Goal: Task Accomplishment & Management: Manage account settings

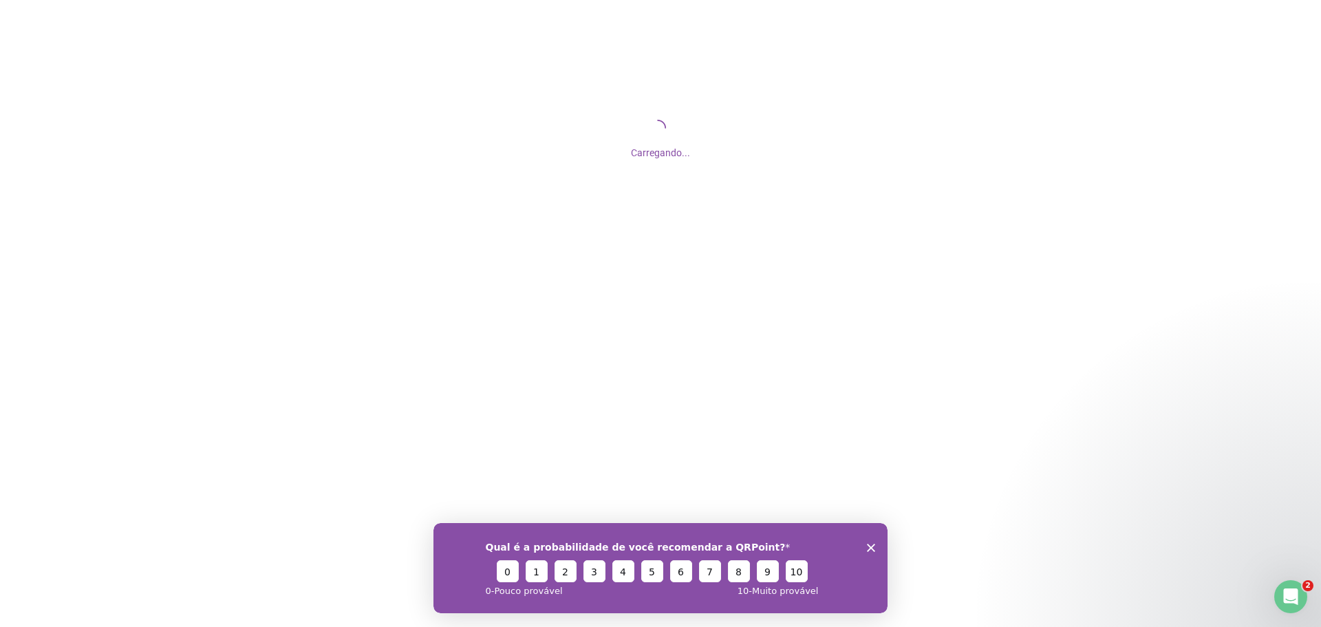
click at [870, 544] on icon "Encerrar pesquisa" at bounding box center [871, 547] width 8 height 8
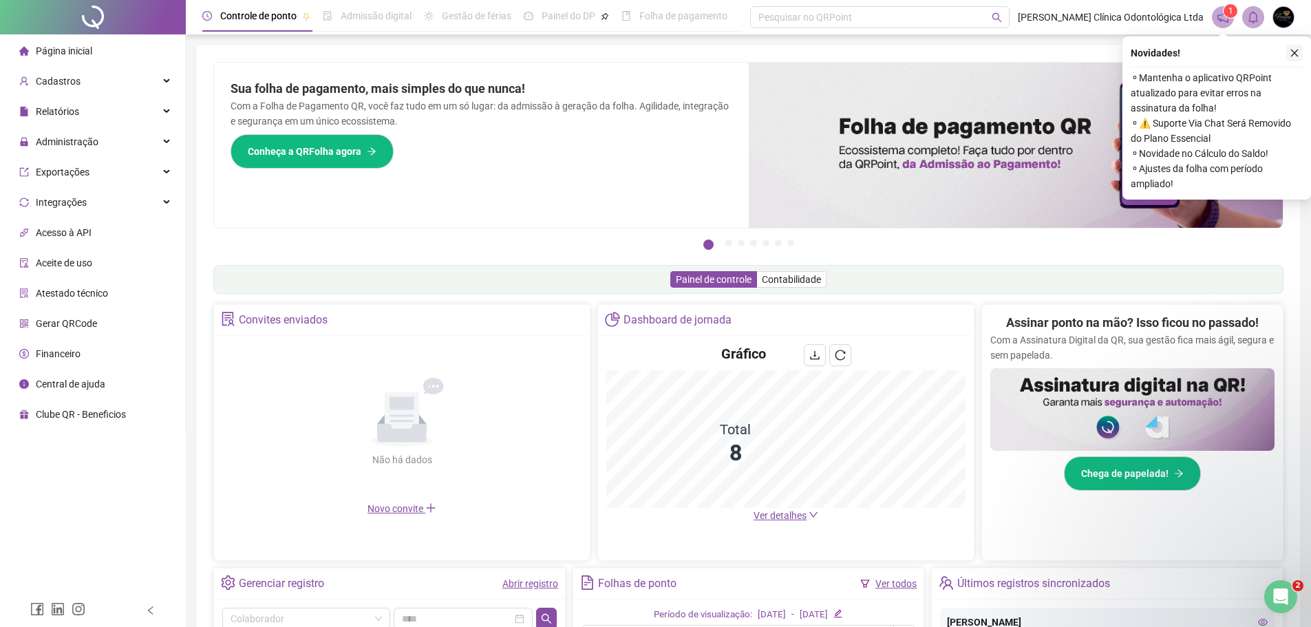
click at [1294, 54] on icon "close" at bounding box center [1294, 53] width 10 height 10
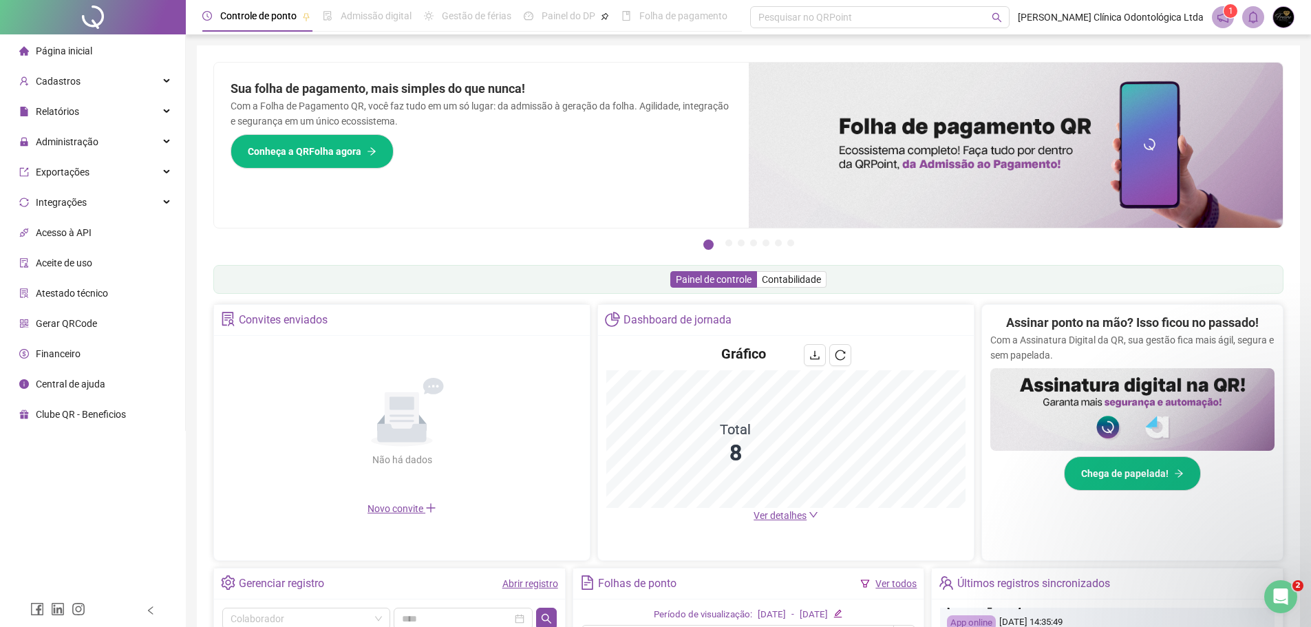
click at [1223, 16] on icon "notification" at bounding box center [1222, 17] width 12 height 12
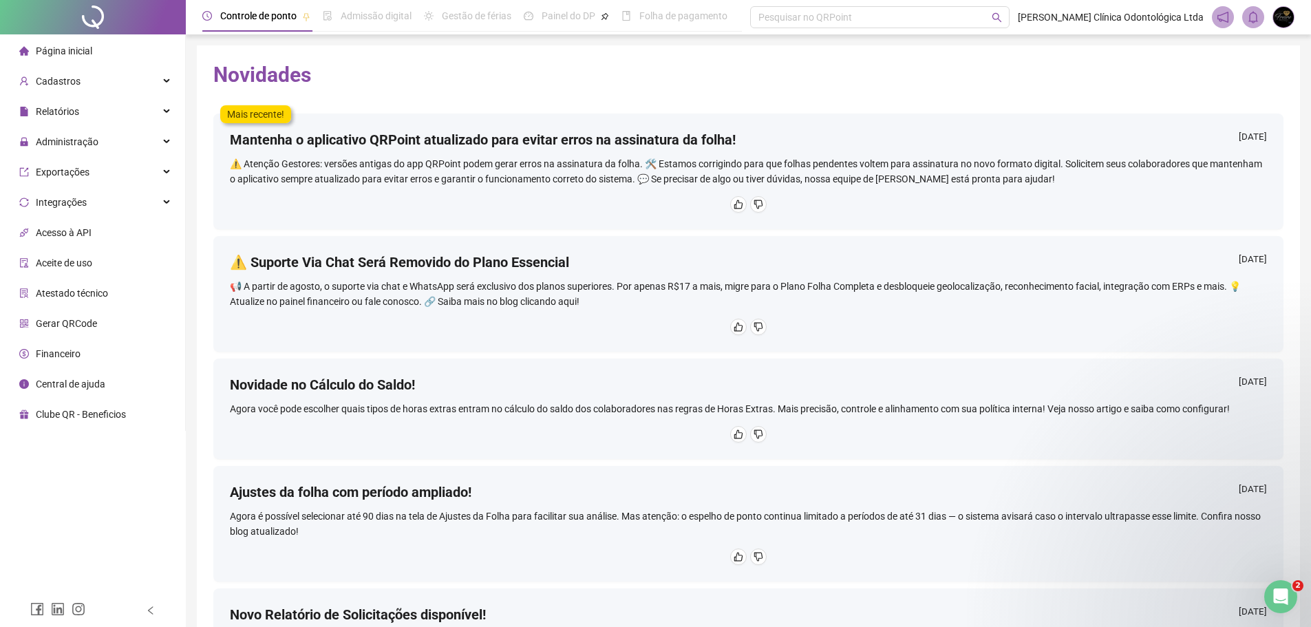
click at [1279, 13] on img at bounding box center [1283, 17] width 21 height 21
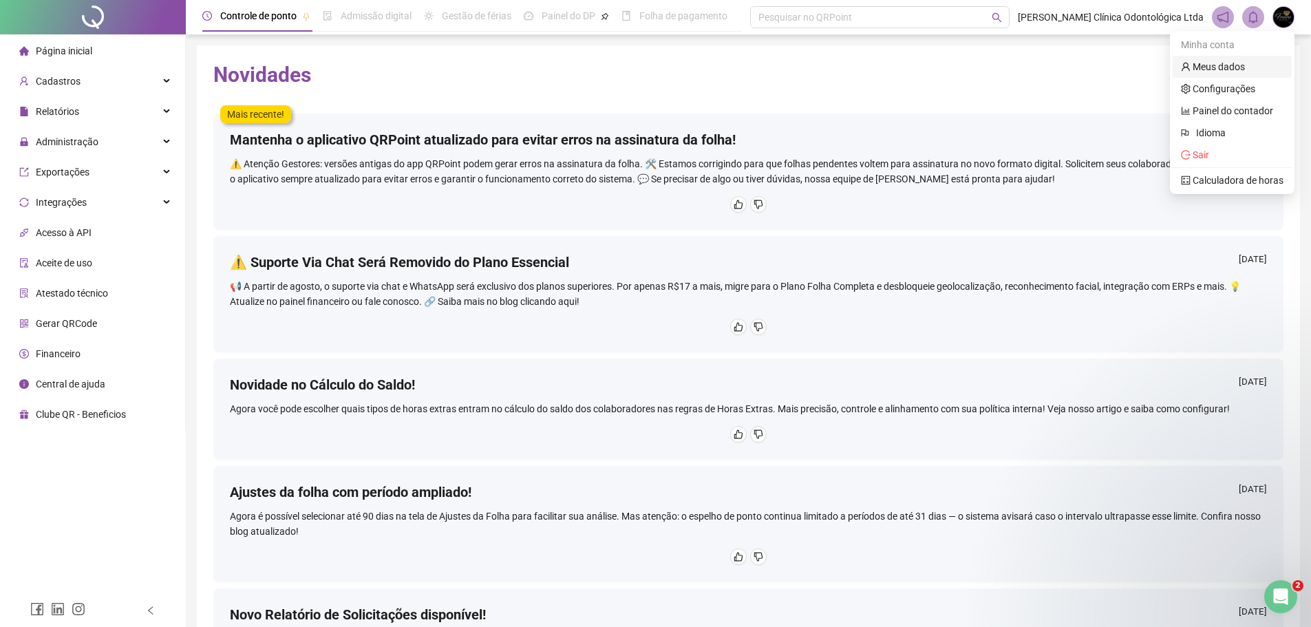
click at [1223, 69] on link "Meus dados" at bounding box center [1213, 66] width 64 height 11
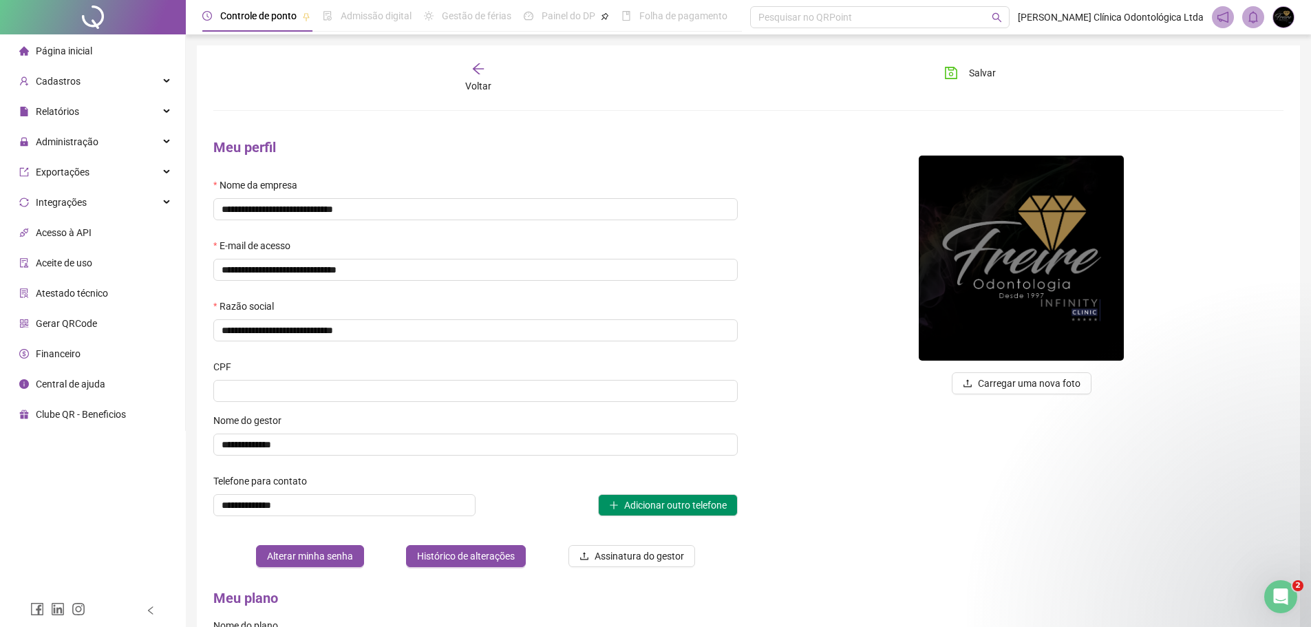
click at [48, 56] on span "Página inicial" at bounding box center [64, 50] width 56 height 11
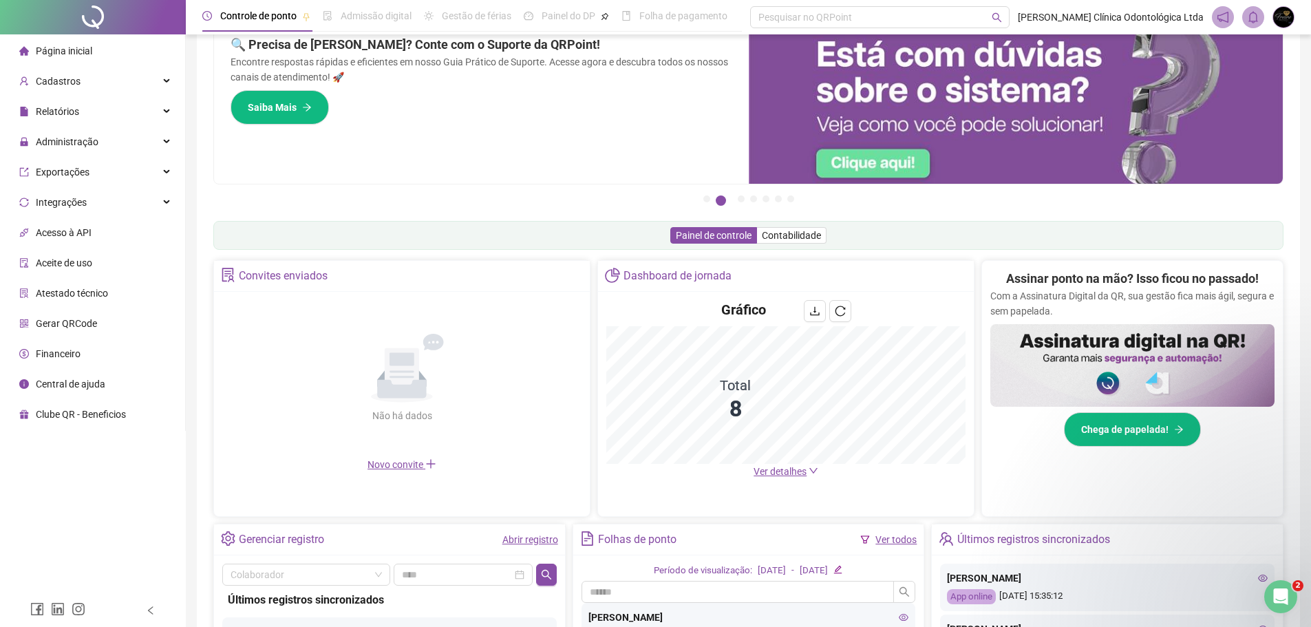
scroll to position [69, 0]
